Goal: Check status: Check status

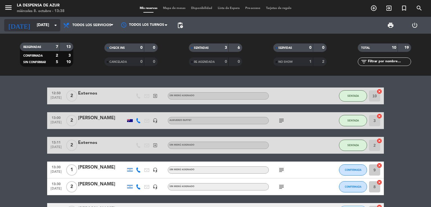
click at [48, 28] on input "[DATE]" at bounding box center [60, 25] width 53 height 10
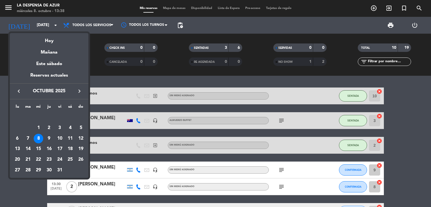
click at [15, 88] on button "keyboard_arrow_left" at bounding box center [19, 91] width 10 height 7
click at [38, 142] on div "10" at bounding box center [39, 139] width 10 height 10
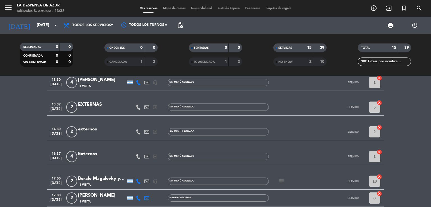
scroll to position [38, 0]
click at [100, 25] on span "Todos los servicios" at bounding box center [91, 25] width 39 height 4
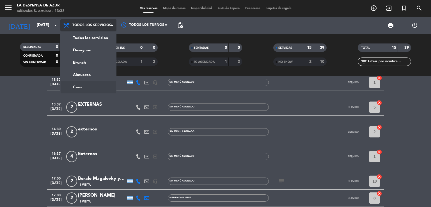
click at [84, 84] on ng-component "menu La Despensa de Azur [DATE] 8. octubre - 13:38 Mis reservas Mapa de mesas D…" at bounding box center [215, 103] width 431 height 207
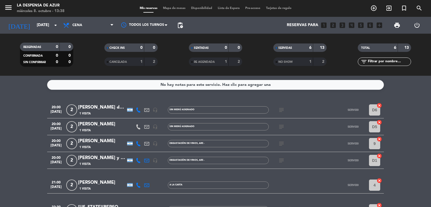
scroll to position [11, 0]
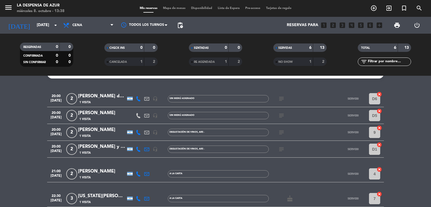
click at [281, 99] on icon "subject" at bounding box center [281, 98] width 7 height 7
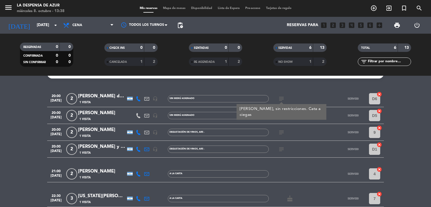
click at [281, 99] on icon "subject" at bounding box center [281, 98] width 7 height 7
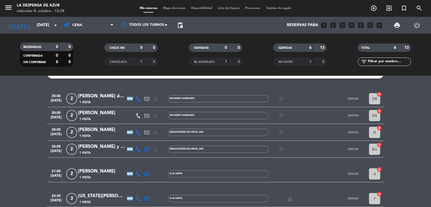
click at [282, 117] on icon "subject" at bounding box center [281, 115] width 7 height 7
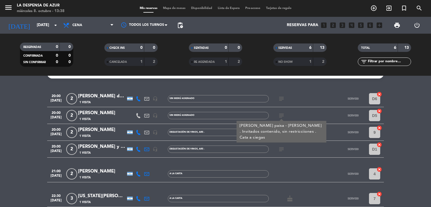
click at [282, 117] on icon "subject" at bounding box center [281, 115] width 7 height 7
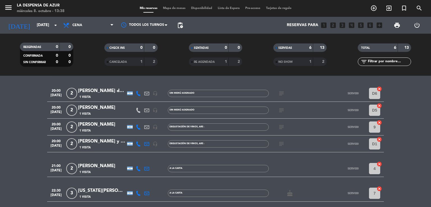
scroll to position [17, 0]
click at [281, 143] on icon "subject" at bounding box center [281, 143] width 7 height 7
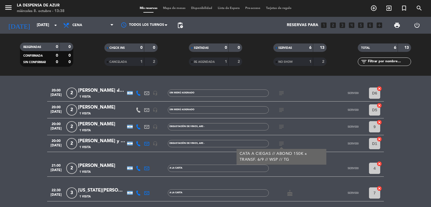
click at [281, 143] on icon "subject" at bounding box center [281, 143] width 7 height 7
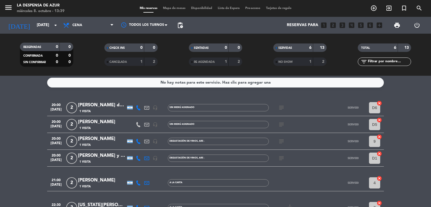
scroll to position [2, 0]
click at [46, 27] on input "[DATE]" at bounding box center [60, 25] width 53 height 10
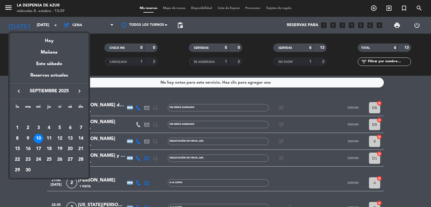
click at [50, 161] on div "25" at bounding box center [49, 160] width 10 height 10
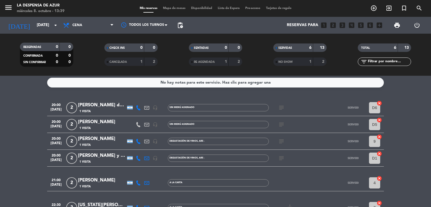
type input "[DEMOGRAPHIC_DATA][DATE]"
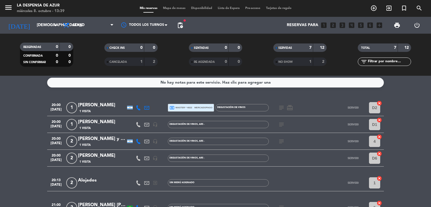
click at [280, 143] on icon "subject" at bounding box center [281, 141] width 7 height 7
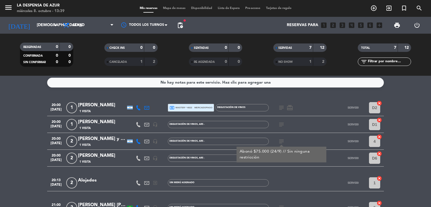
click at [281, 143] on icon "subject" at bounding box center [281, 141] width 7 height 7
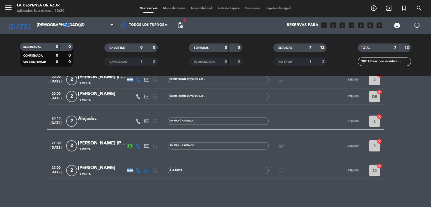
scroll to position [0, 0]
